Goal: Navigation & Orientation: Find specific page/section

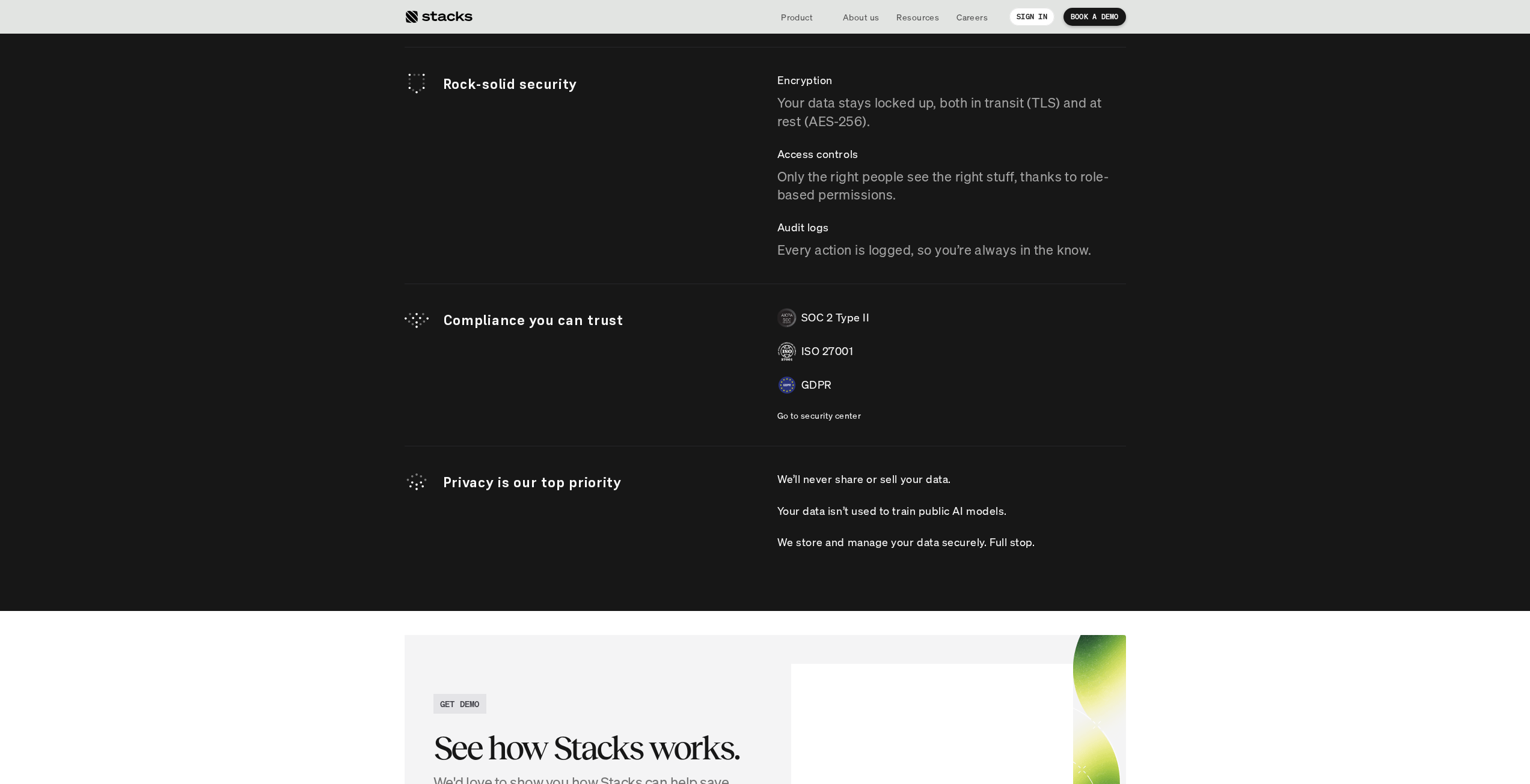
scroll to position [3355, 0]
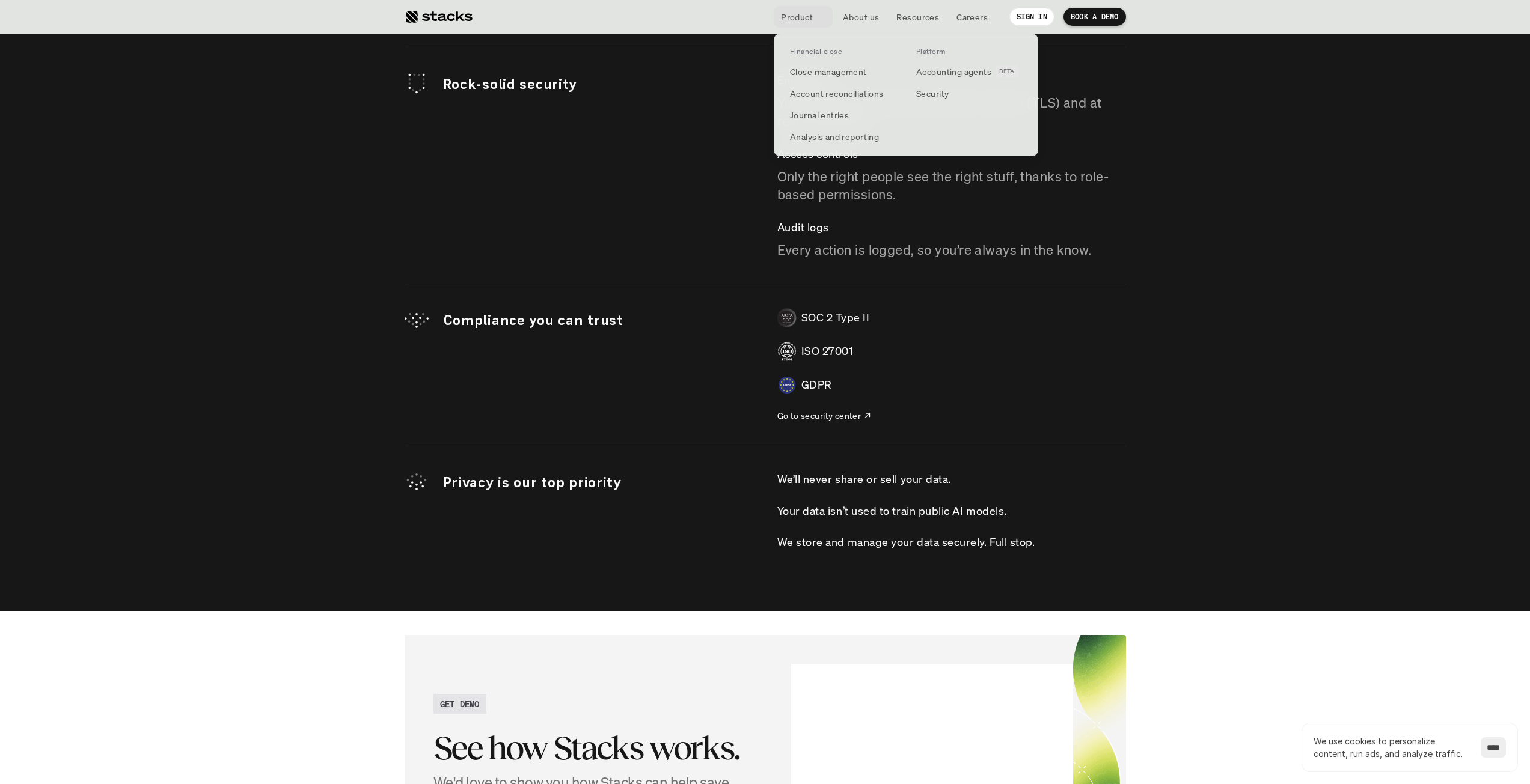
click at [799, 21] on p "Product" at bounding box center [796, 16] width 32 height 13
click at [827, 54] on p "Financial close" at bounding box center [815, 51] width 52 height 8
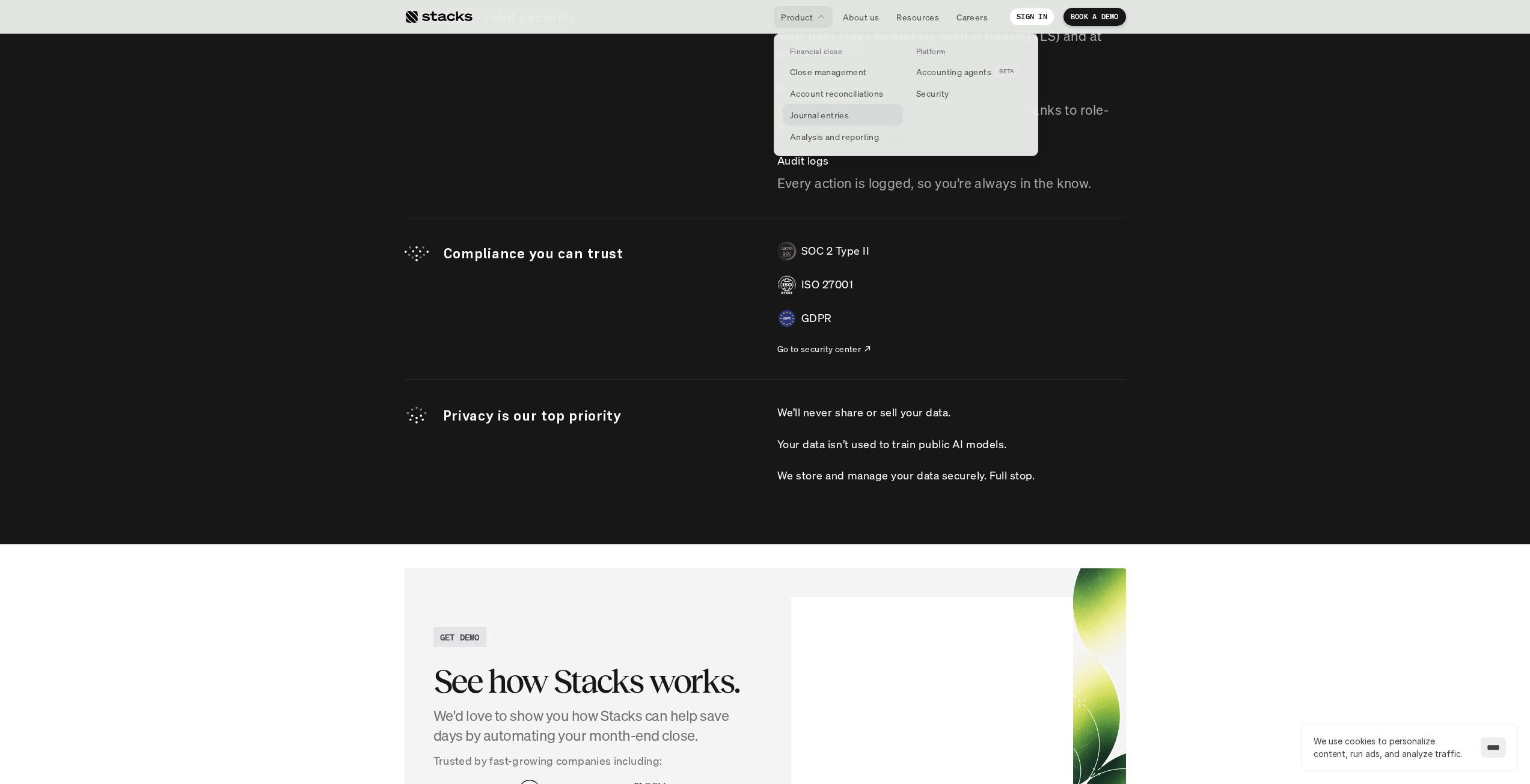
scroll to position [3474, 0]
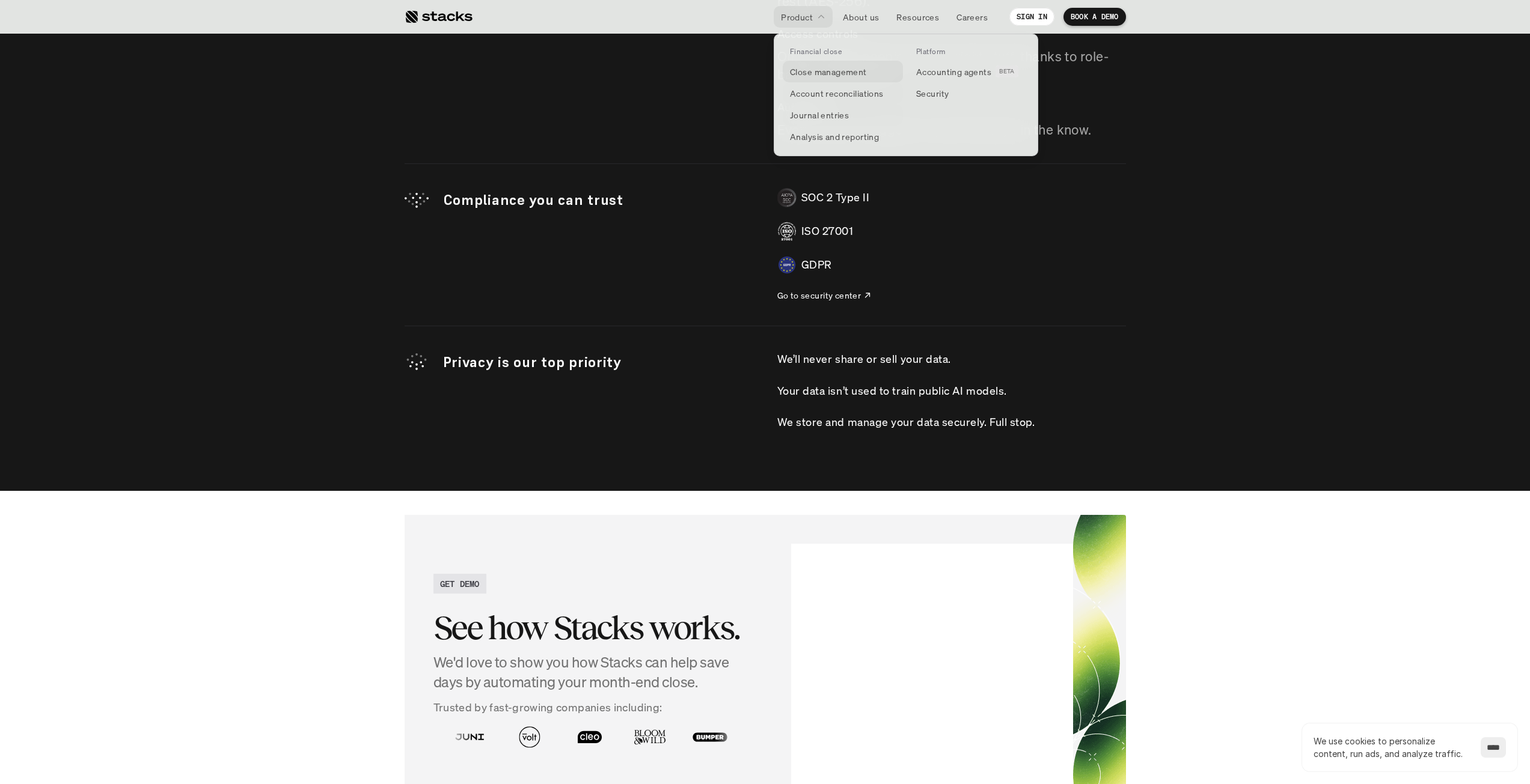
click at [830, 75] on p "Close management" at bounding box center [828, 71] width 77 height 13
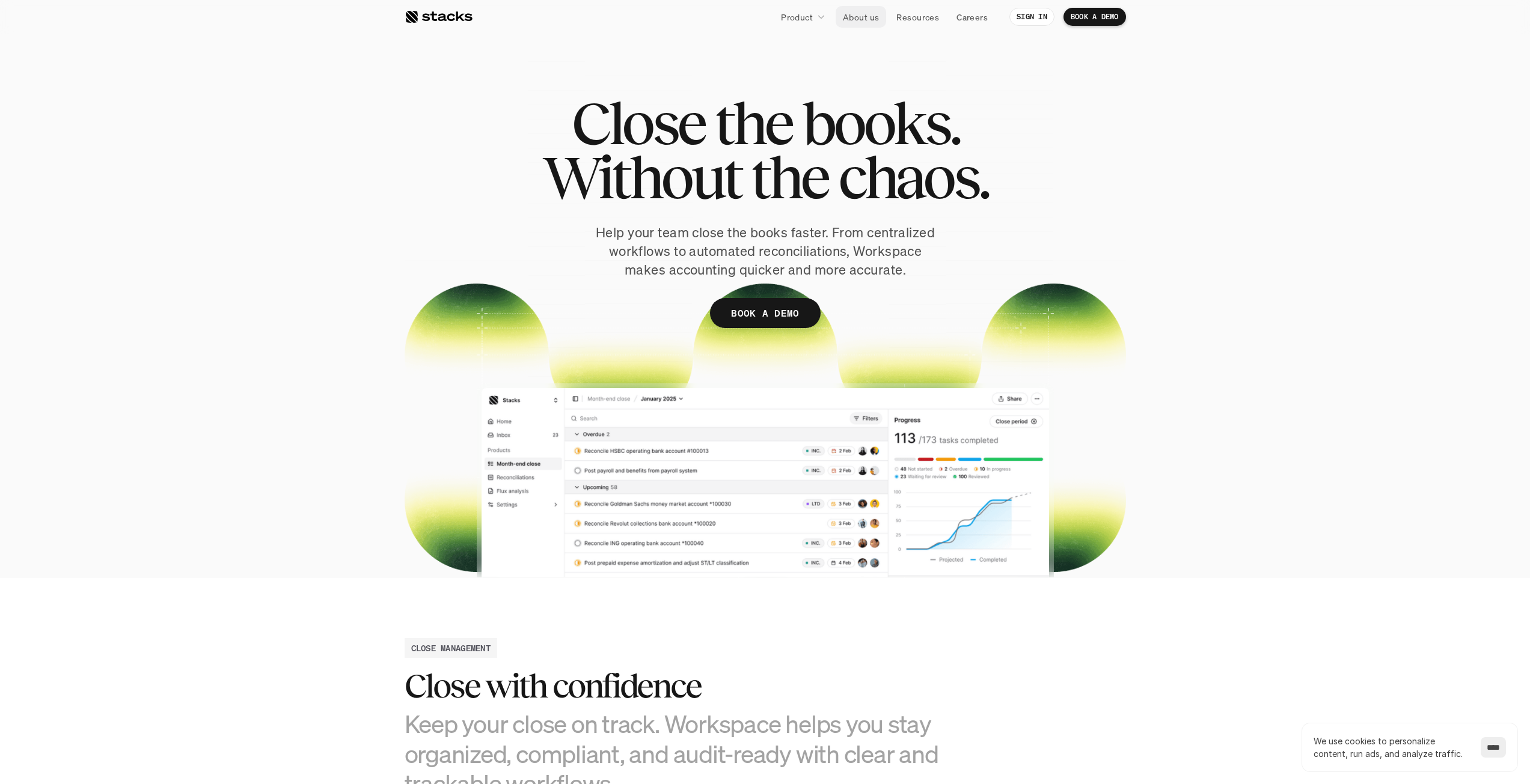
click at [863, 20] on p "About us" at bounding box center [861, 16] width 36 height 13
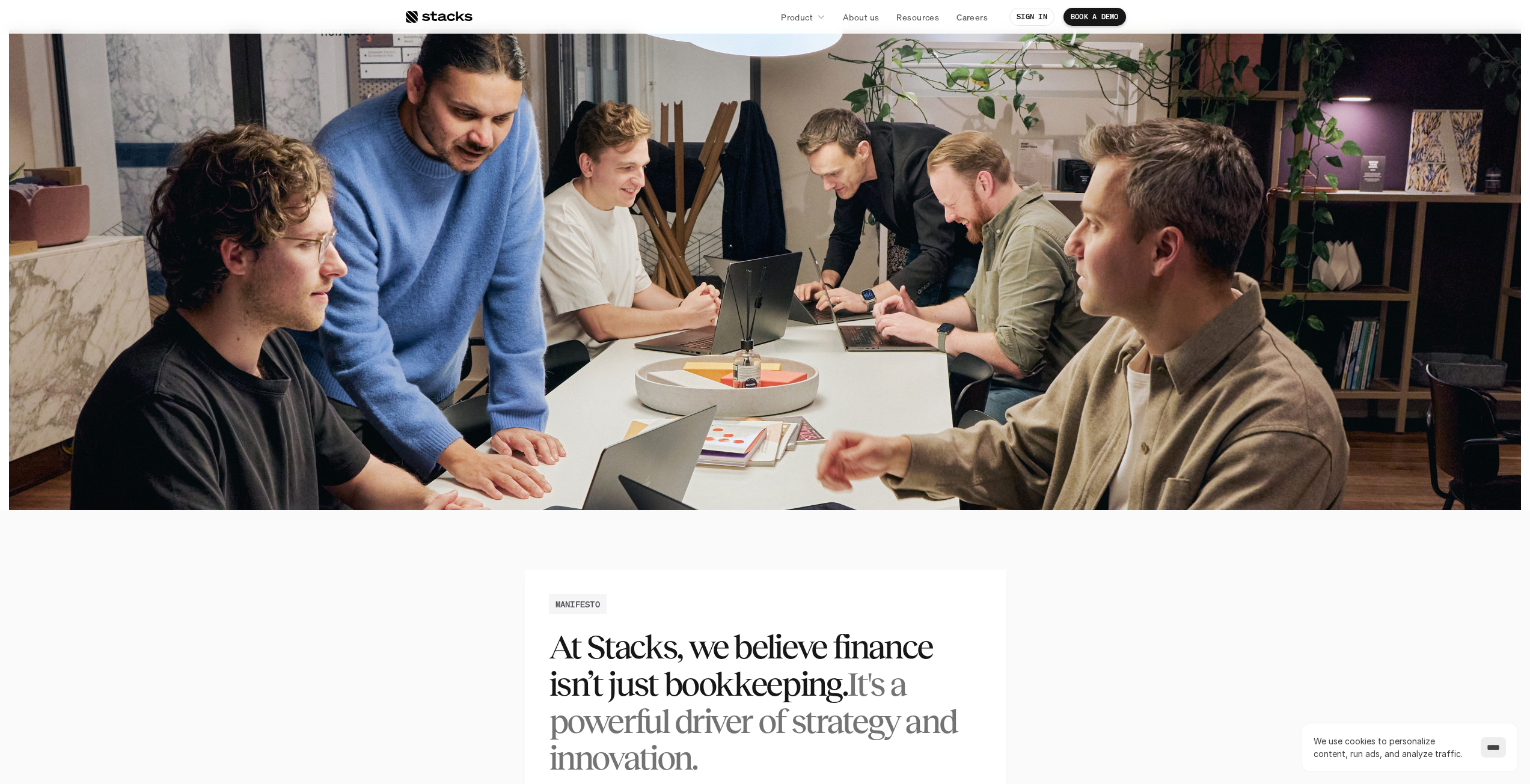
scroll to position [214, 0]
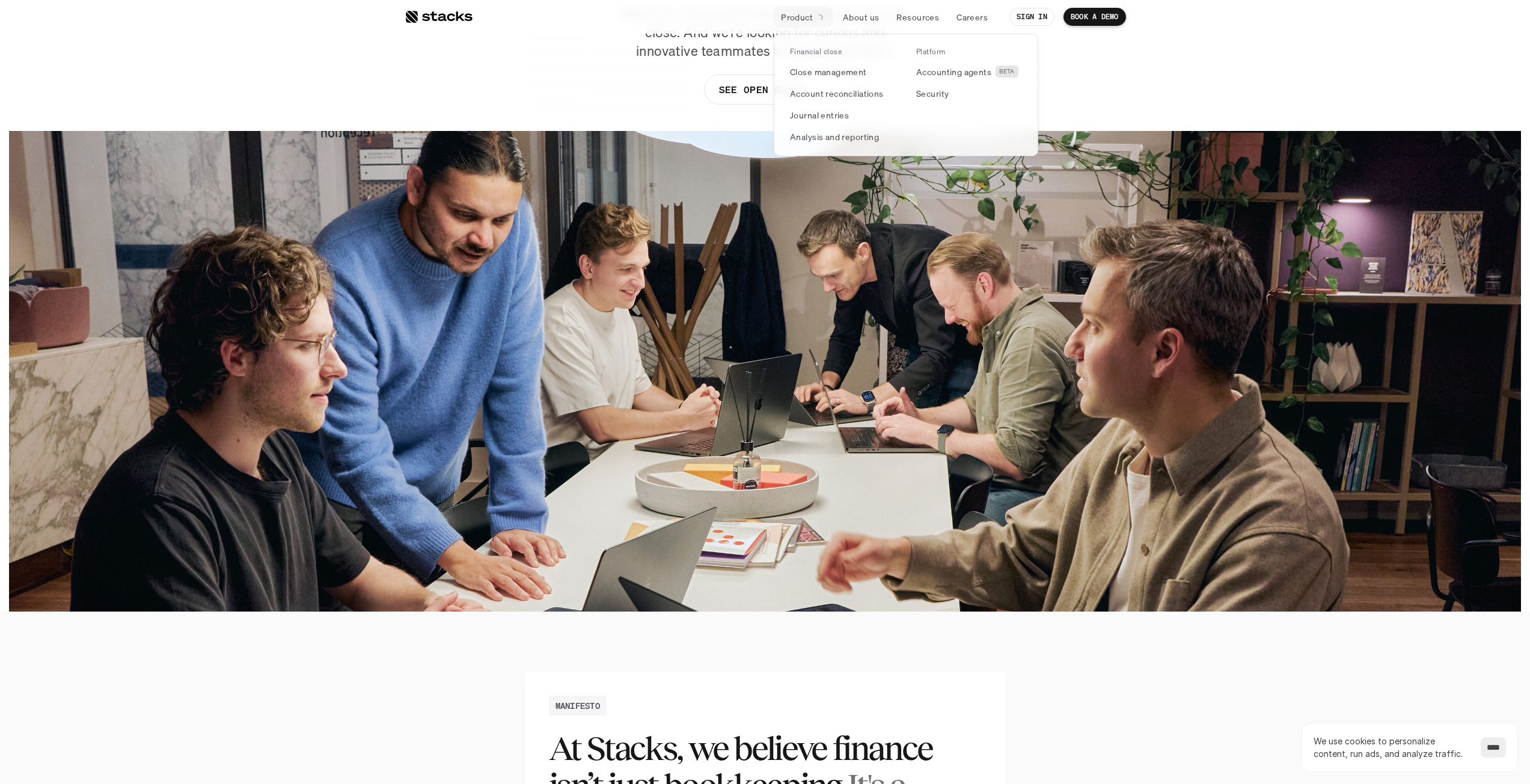
click at [805, 23] on link "Product" at bounding box center [803, 16] width 59 height 22
click at [829, 76] on p "Close management" at bounding box center [828, 71] width 77 height 13
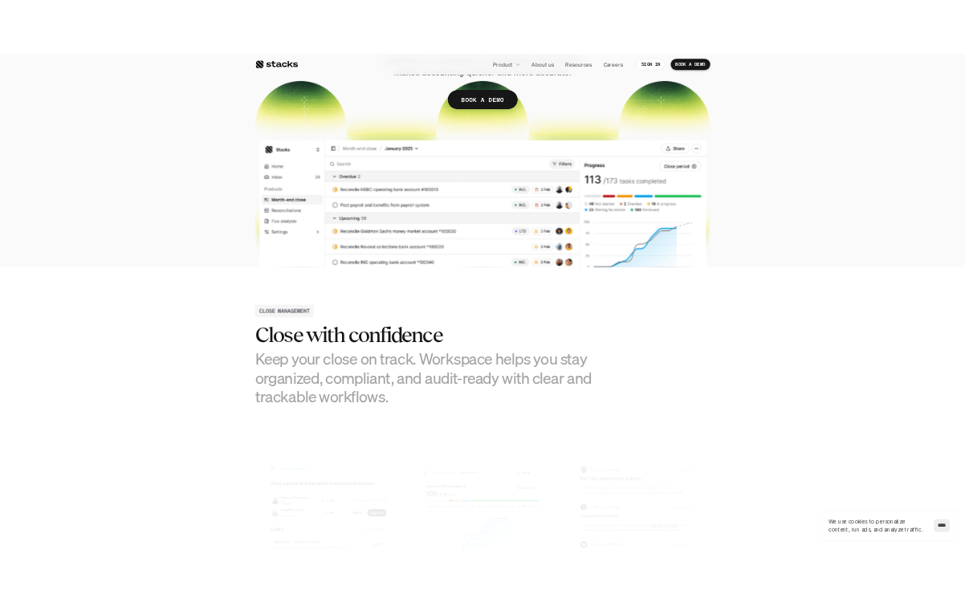
scroll to position [642, 0]
